Goal: Task Accomplishment & Management: Use online tool/utility

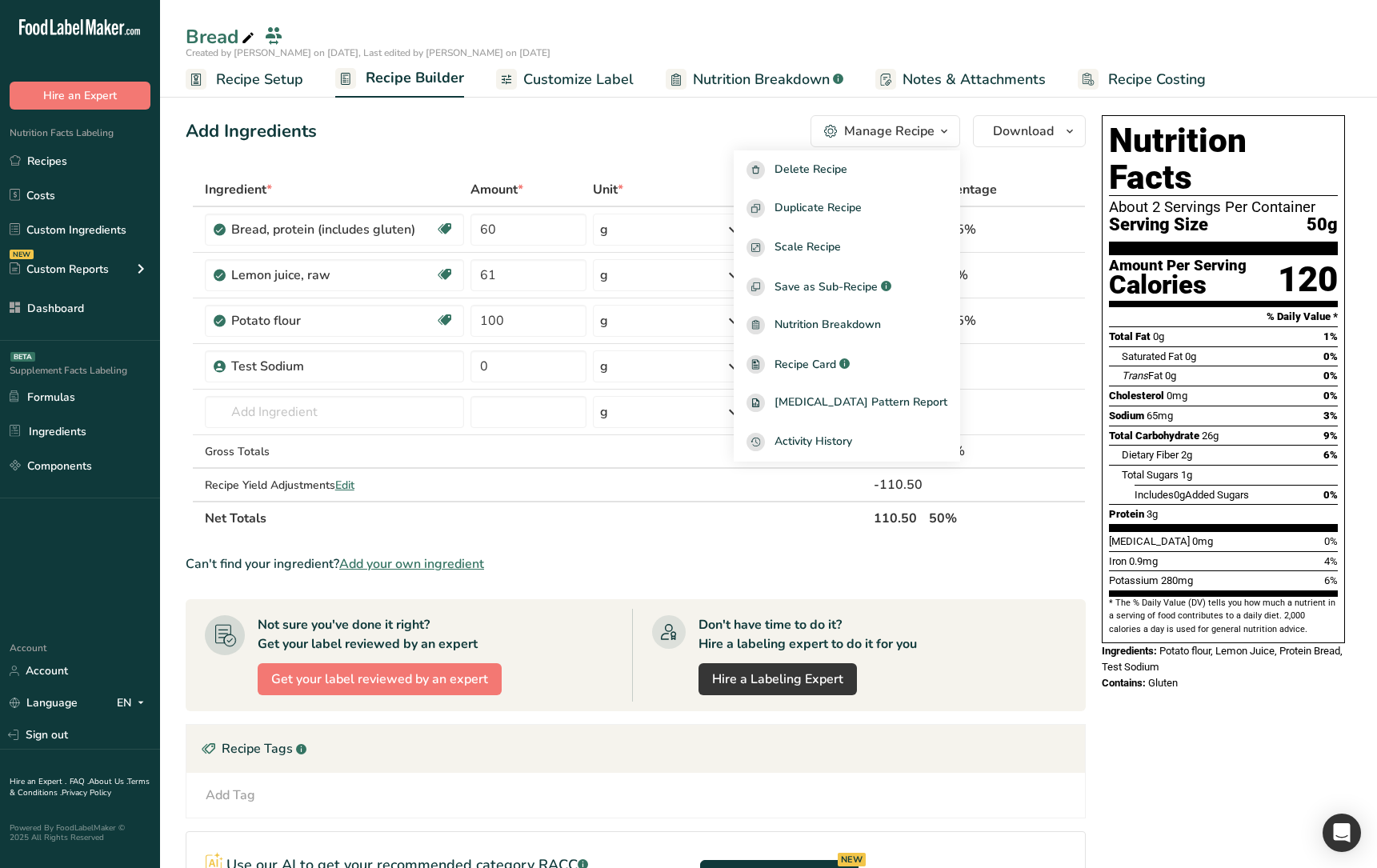
click at [991, 154] on div "Add Ingredients Manage Recipe Delete Recipe Duplicate Recipe Scale Recipe Save …" at bounding box center [641, 629] width 910 height 1041
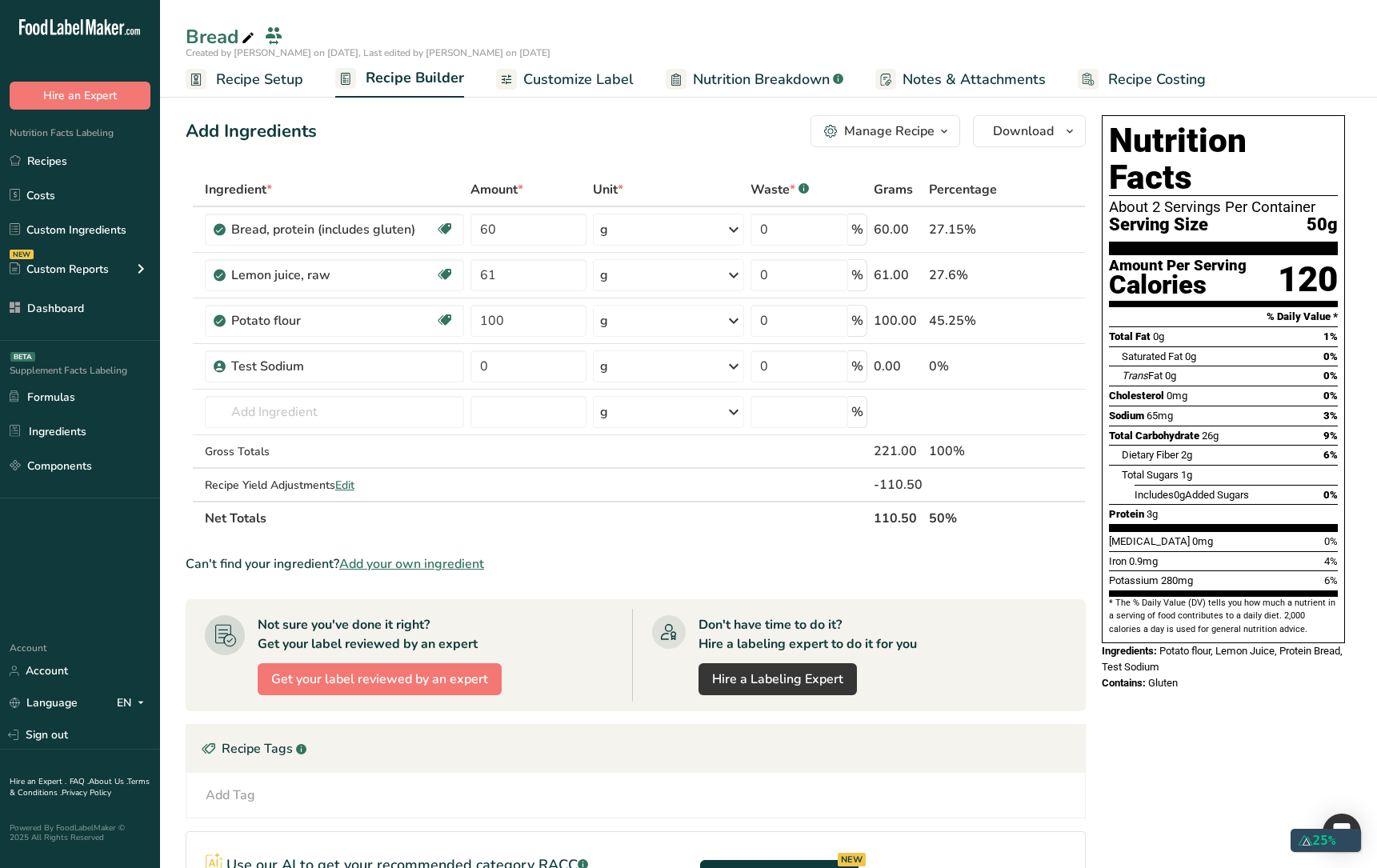
drag, startPoint x: 910, startPoint y: 119, endPoint x: 911, endPoint y: 148, distance: 29.0
click at [910, 119] on button "Manage Recipe" at bounding box center [884, 132] width 149 height 32
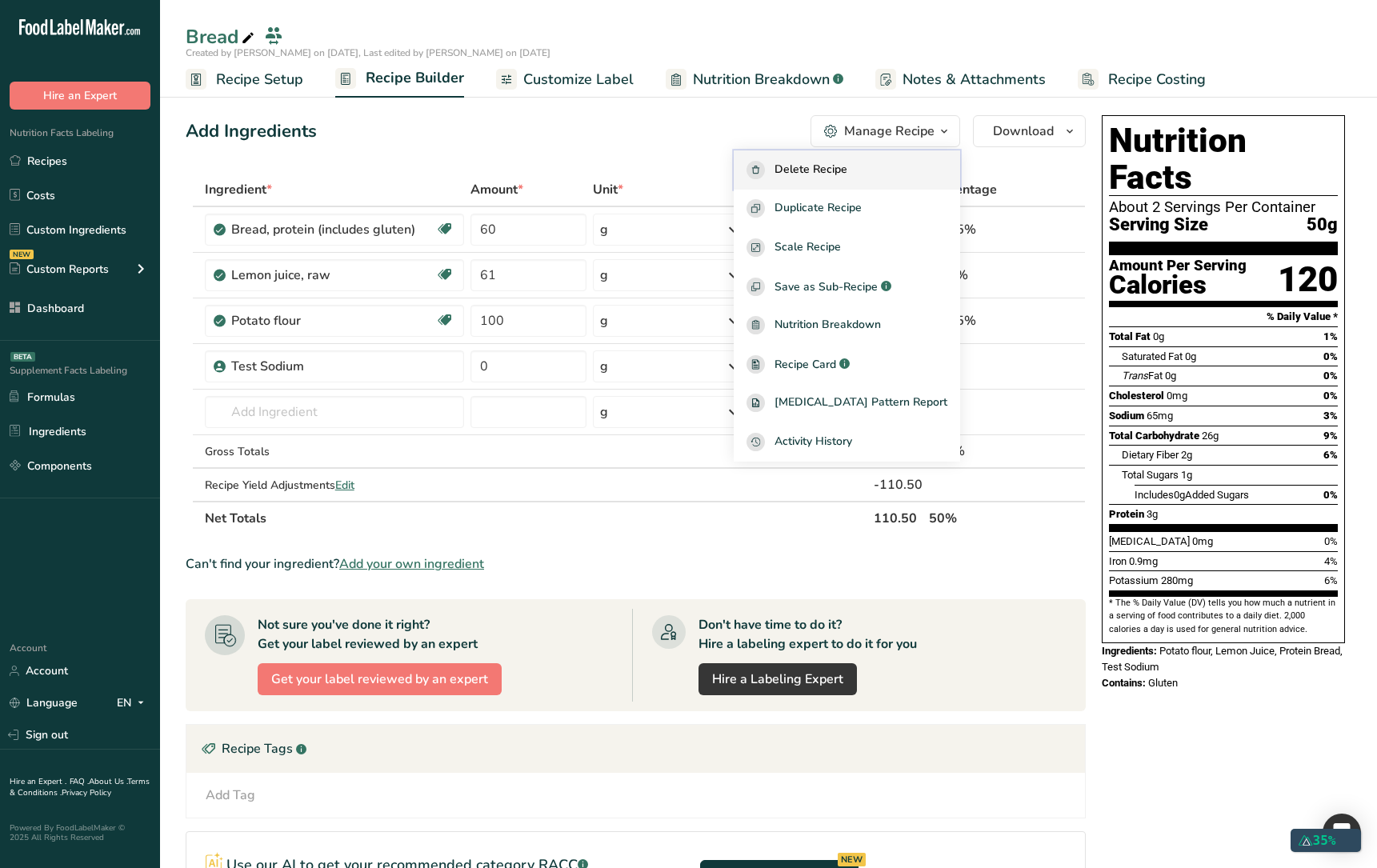
click at [913, 181] on button "Delete Recipe" at bounding box center [847, 170] width 227 height 39
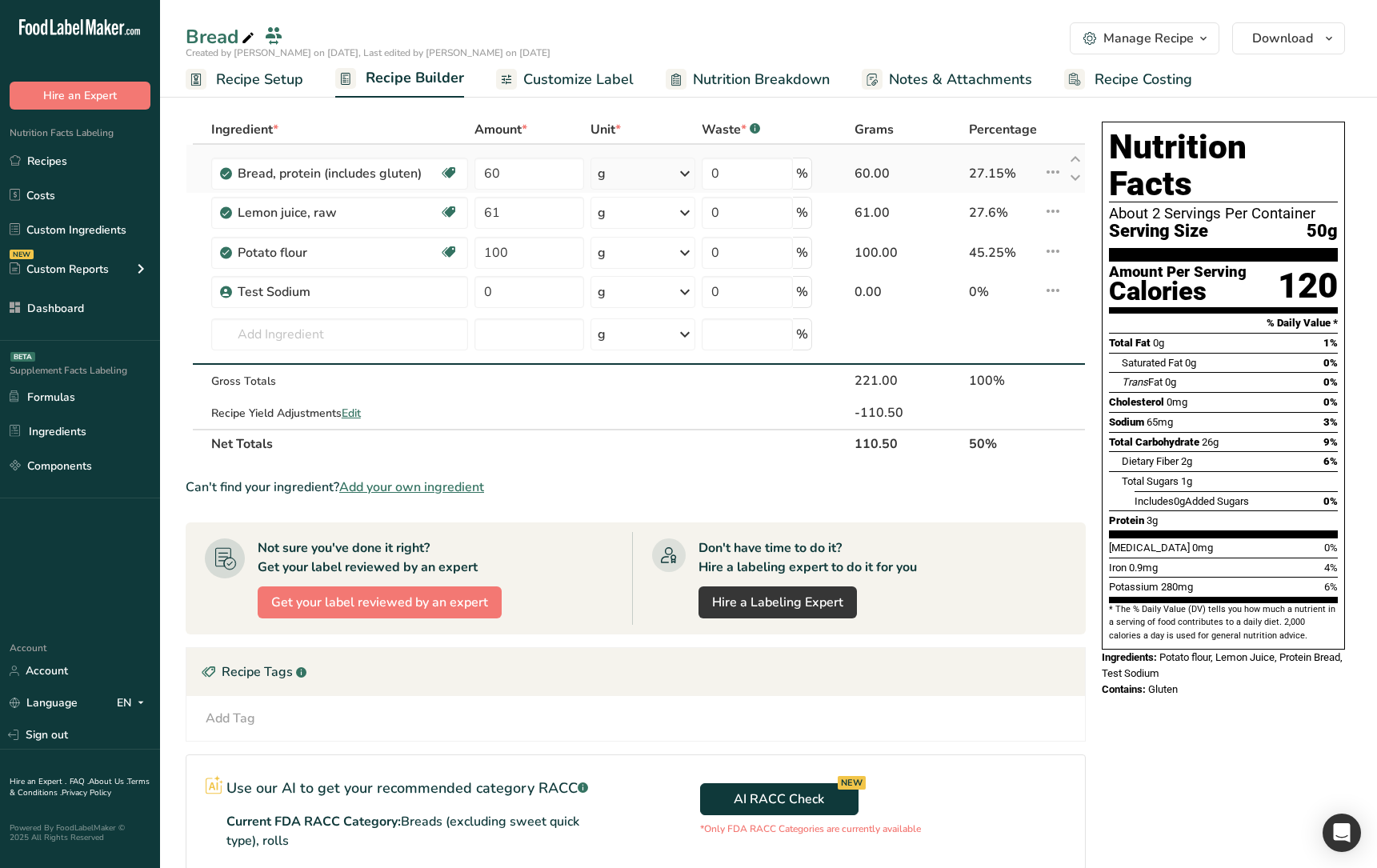
click at [1051, 180] on icon at bounding box center [1053, 172] width 19 height 29
click at [1015, 216] on span "Info" at bounding box center [1009, 208] width 20 height 17
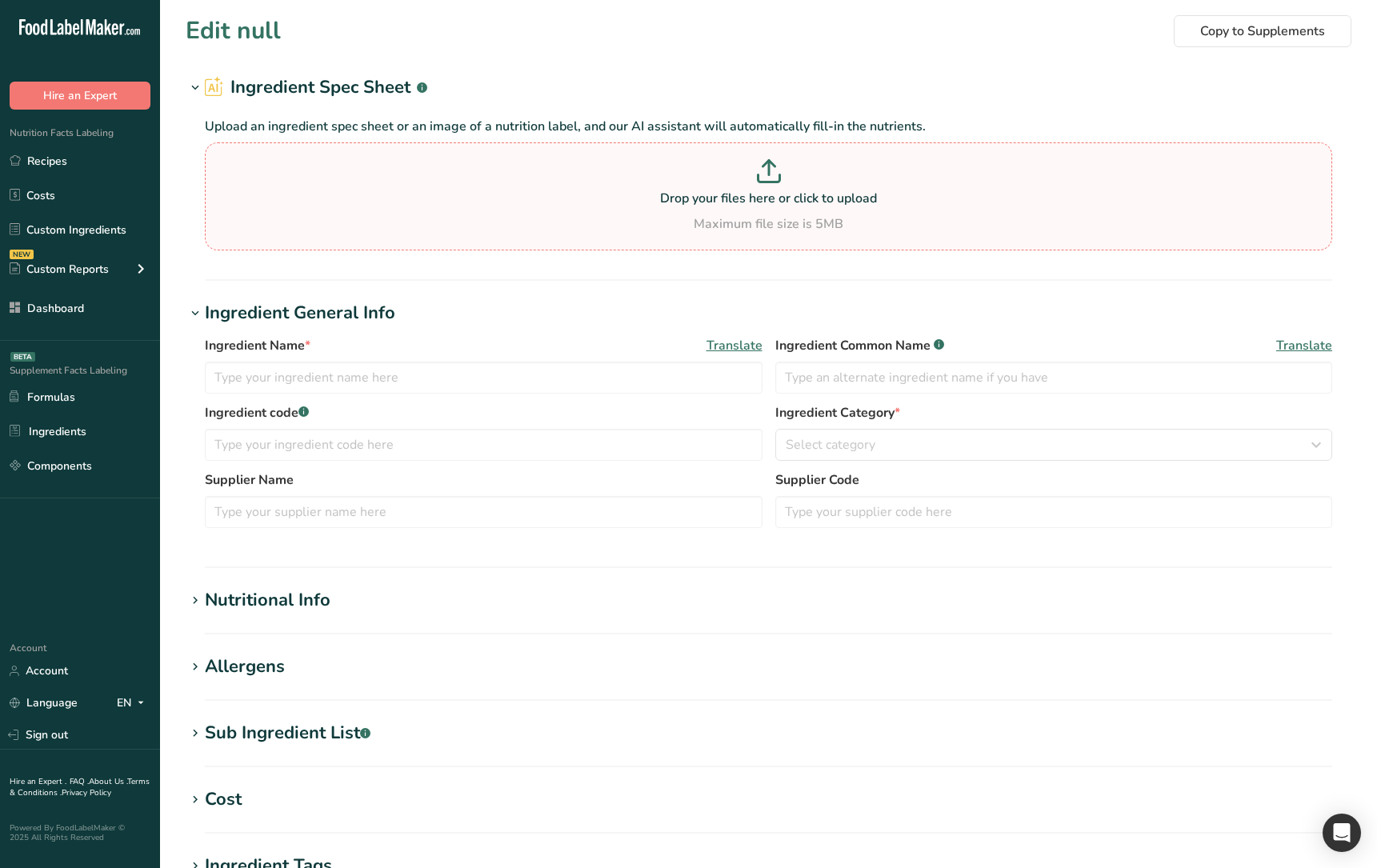
type input "Bread, protein (includes gluten)"
type input "Protein Bread"
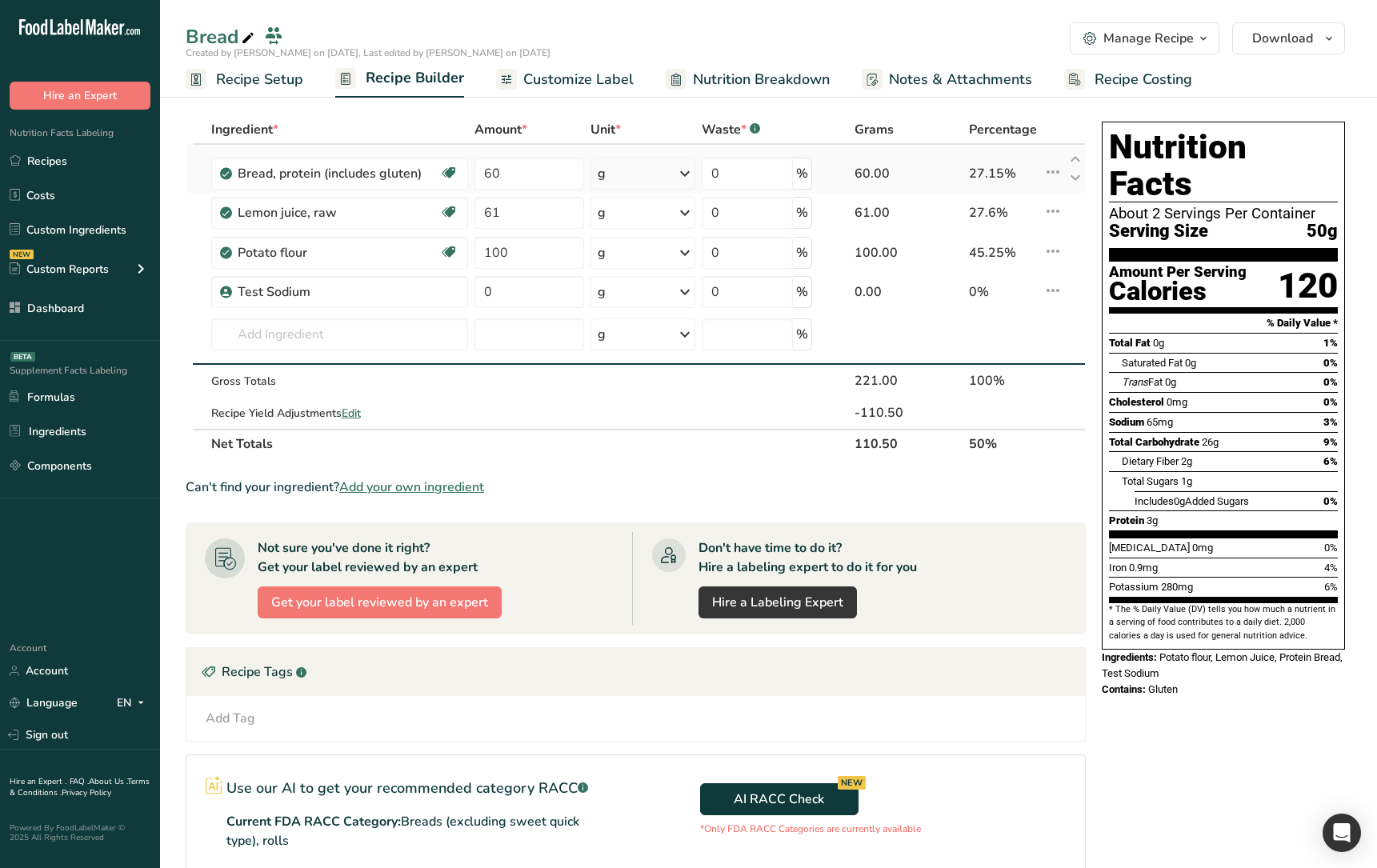
click at [1054, 180] on icon at bounding box center [1053, 172] width 19 height 29
click at [1020, 253] on span "Delete" at bounding box center [1016, 248] width 35 height 17
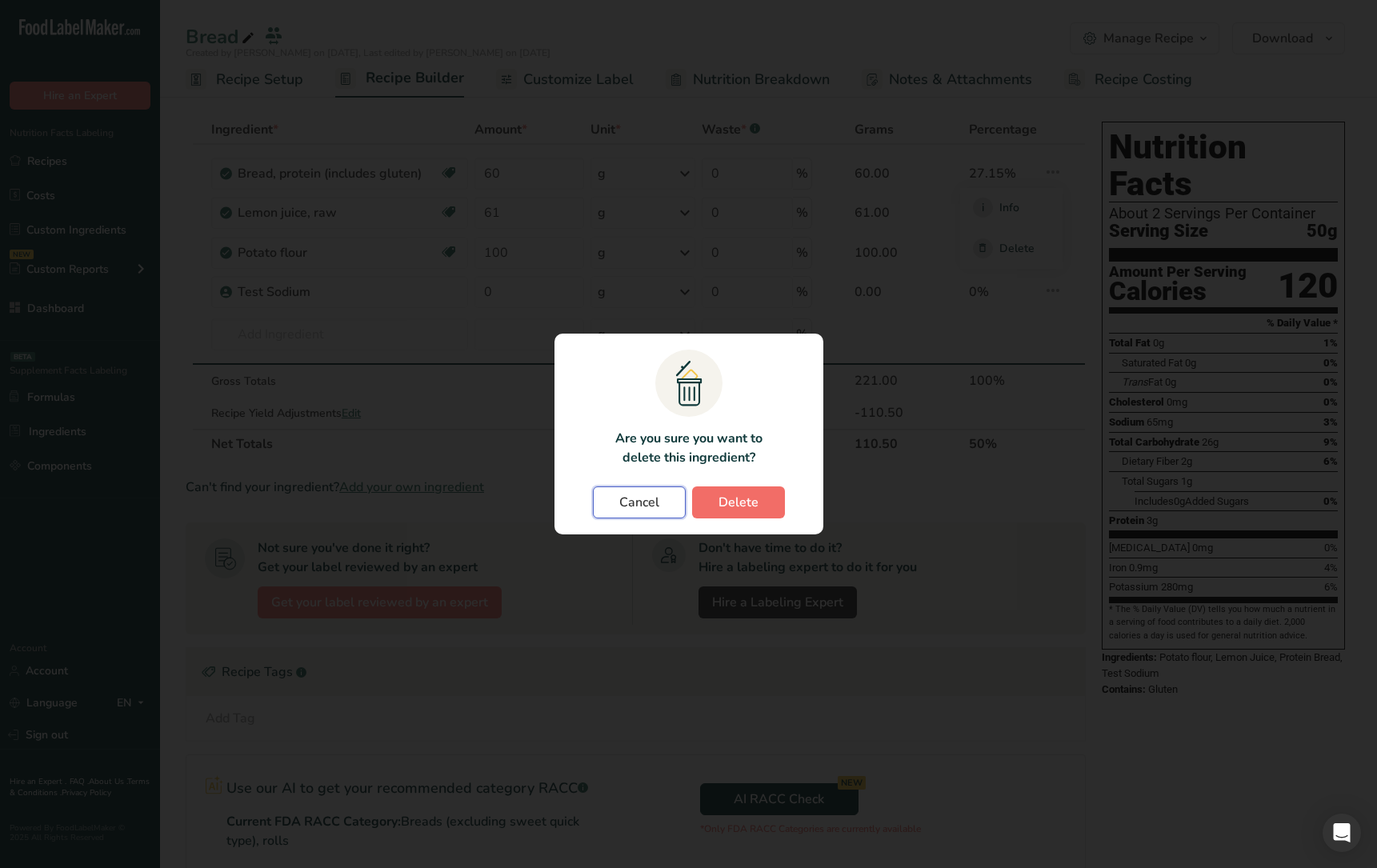
drag, startPoint x: 665, startPoint y: 505, endPoint x: 702, endPoint y: 493, distance: 38.9
click at [666, 504] on button "Cancel" at bounding box center [639, 503] width 93 height 32
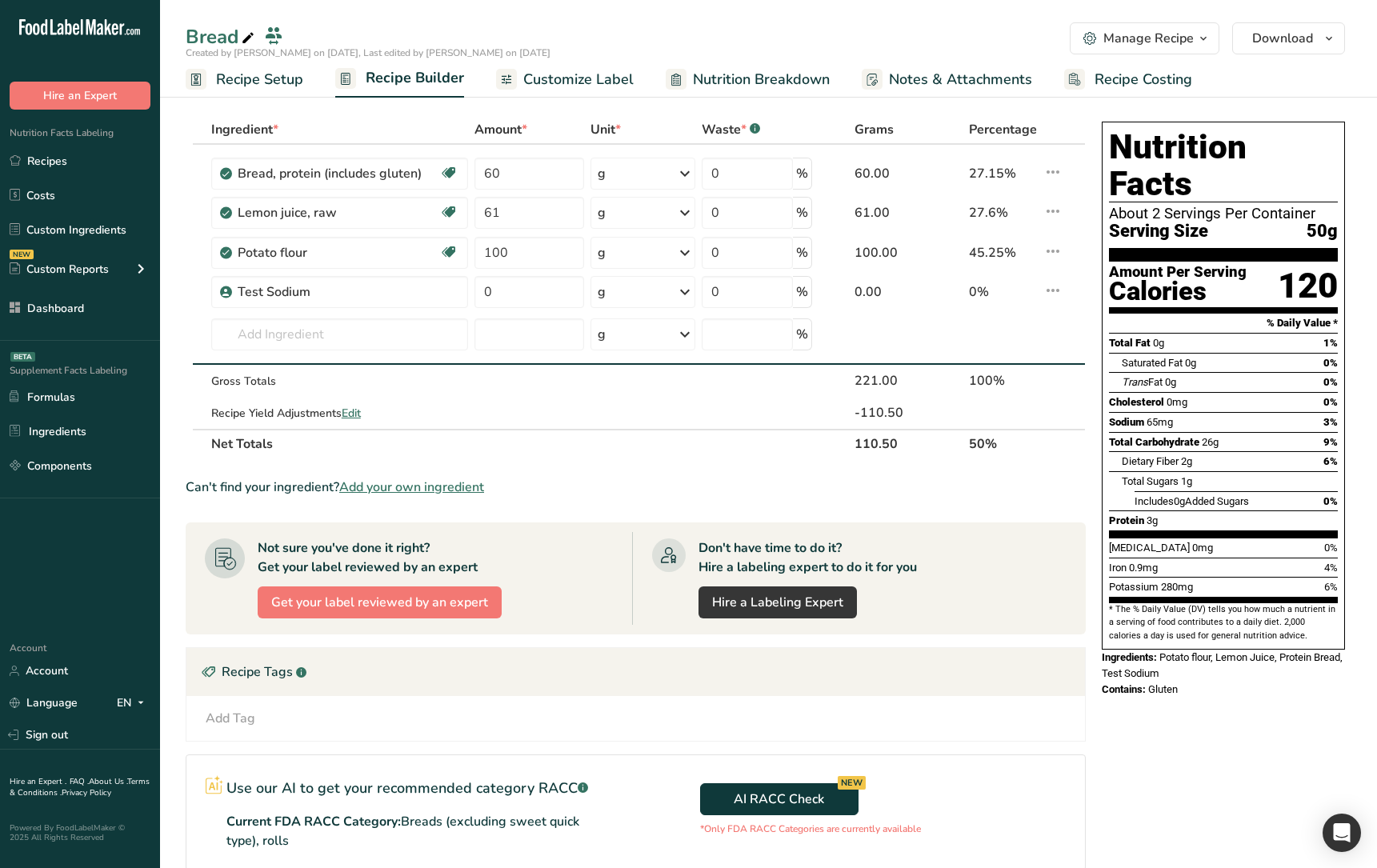
click at [1113, 39] on div "Manage Recipe" at bounding box center [1149, 39] width 90 height 19
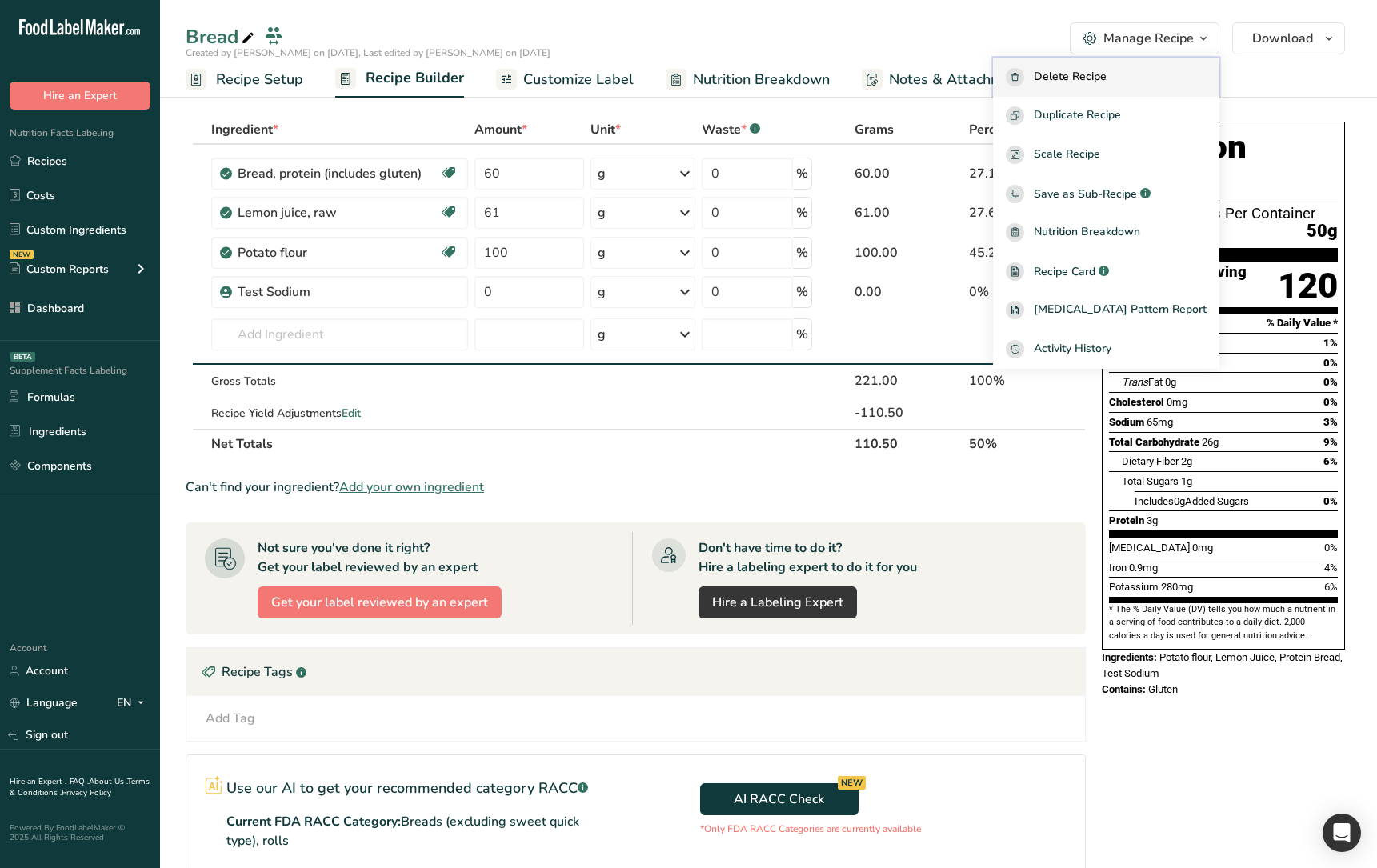
click at [1072, 89] on button "Delete Recipe" at bounding box center [1106, 77] width 227 height 39
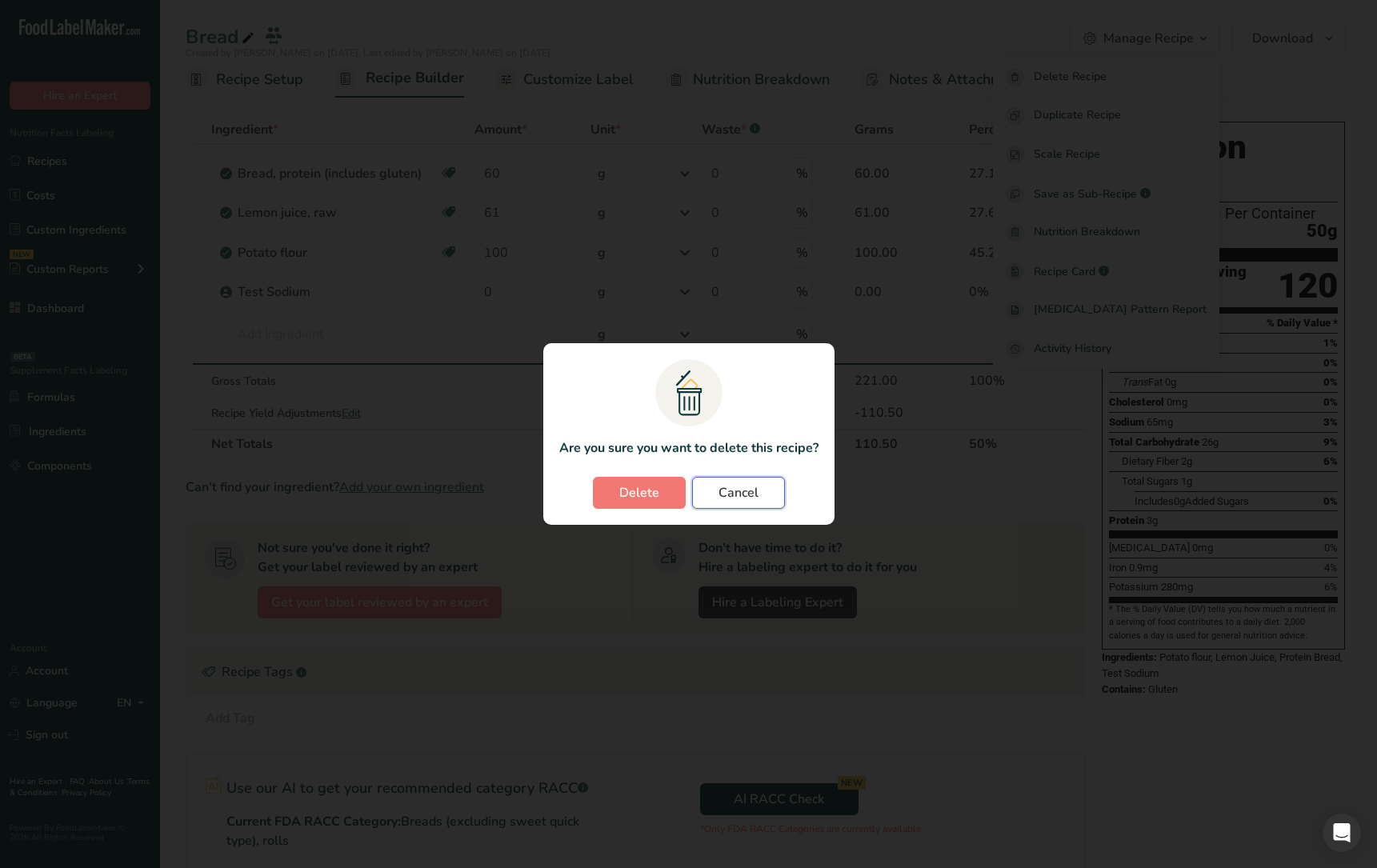
drag, startPoint x: 743, startPoint y: 491, endPoint x: 775, endPoint y: 476, distance: 35.3
click at [743, 491] on span "Cancel" at bounding box center [739, 492] width 40 height 19
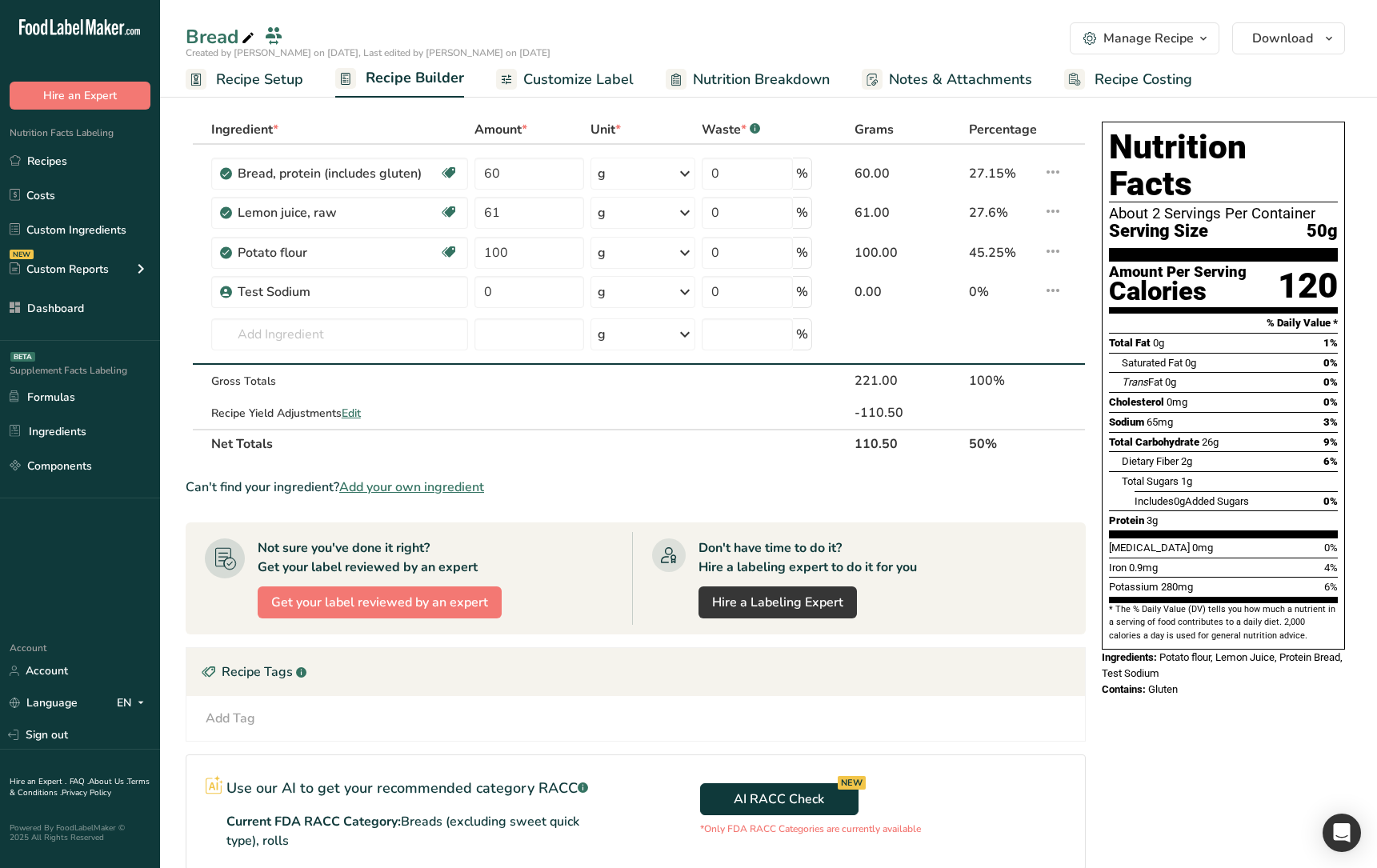
click at [1106, 41] on div "Manage Recipe" at bounding box center [1149, 39] width 90 height 19
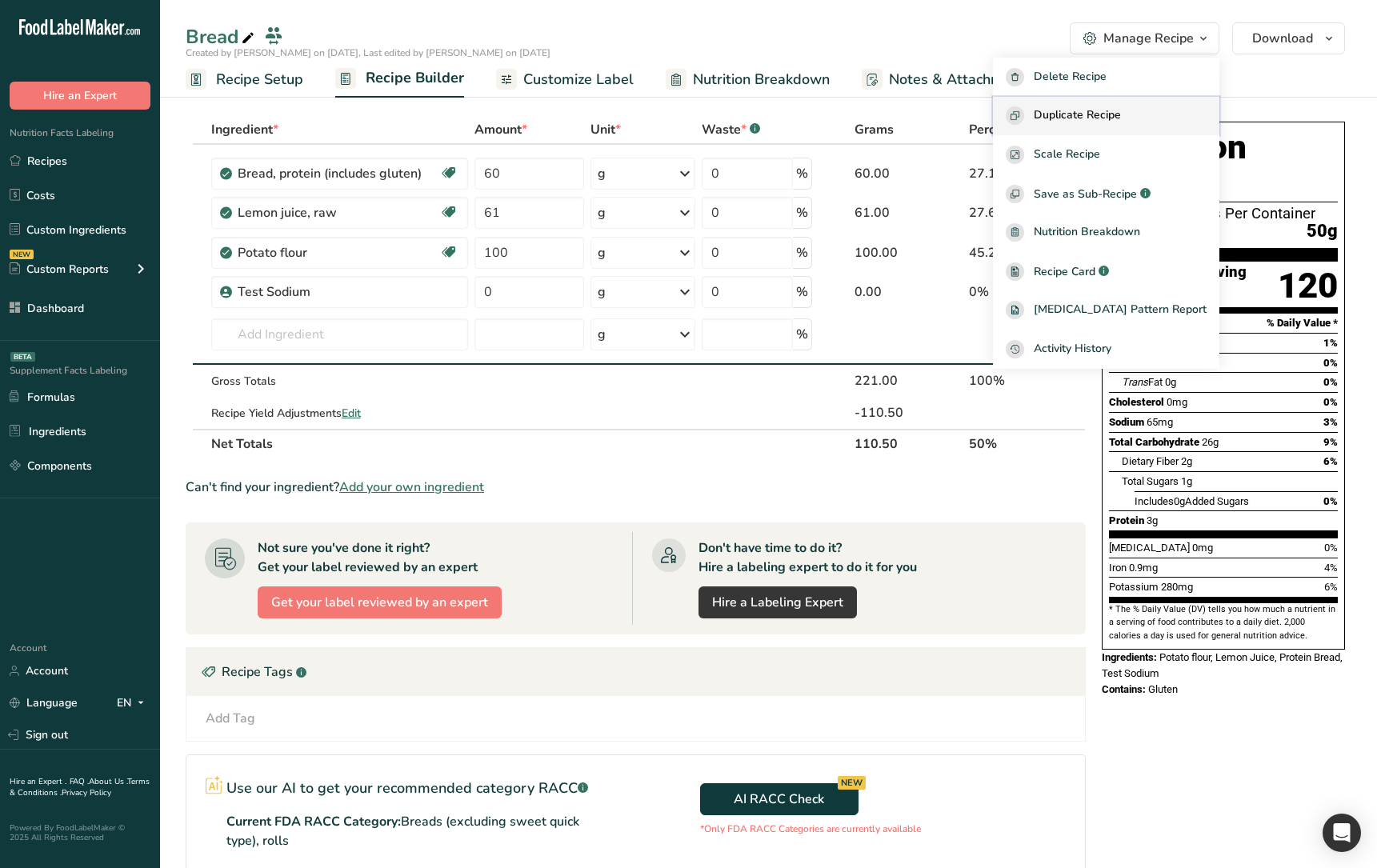
click at [1103, 116] on span "Duplicate Recipe" at bounding box center [1077, 116] width 87 height 19
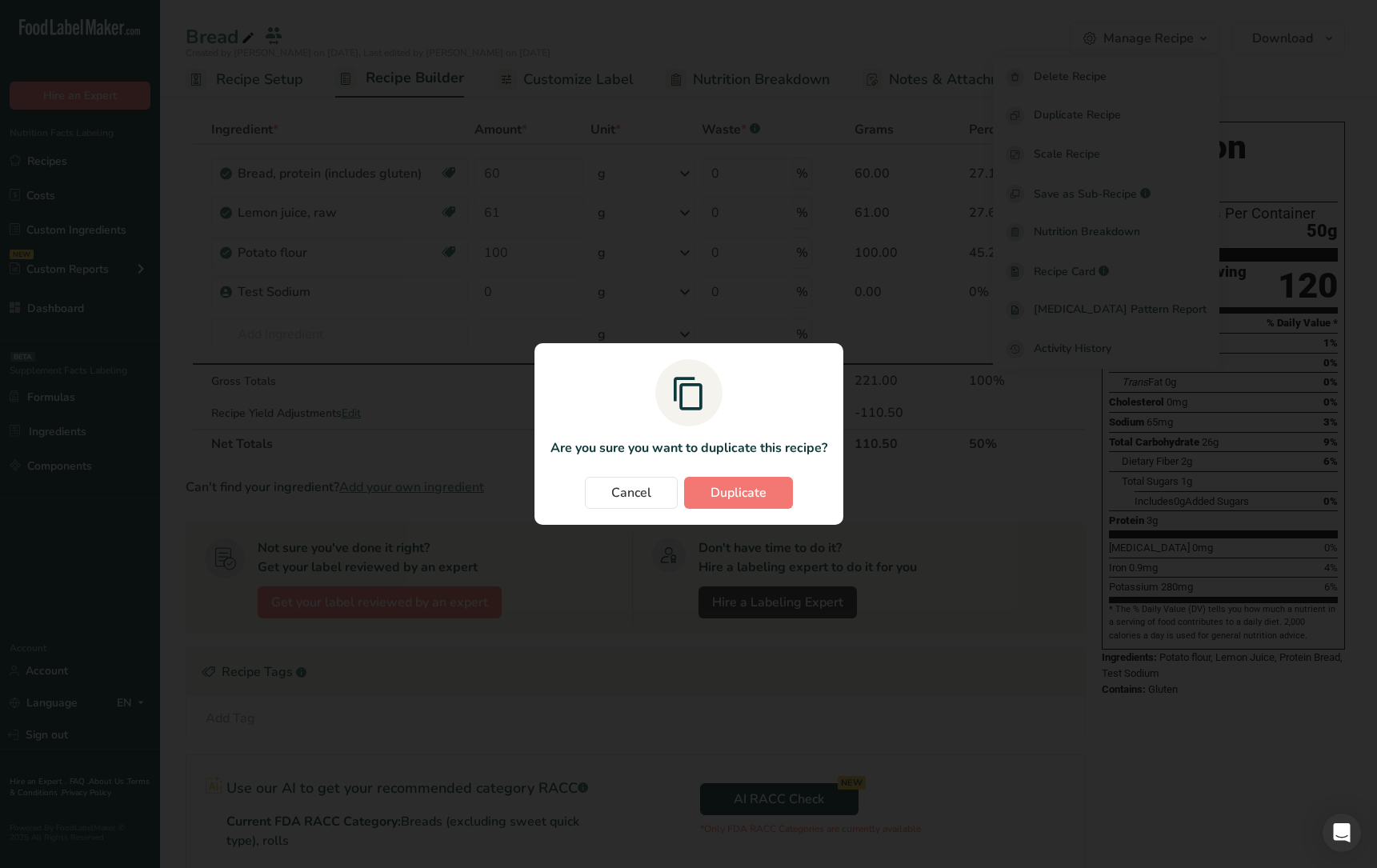
drag, startPoint x: 881, startPoint y: 607, endPoint x: 898, endPoint y: 606, distance: 17.0
click at [881, 607] on div "Duplicate recipe modal" at bounding box center [688, 434] width 1377 height 868
click at [611, 485] on span "Cancel" at bounding box center [631, 492] width 40 height 19
